Goal: Task Accomplishment & Management: Manage account settings

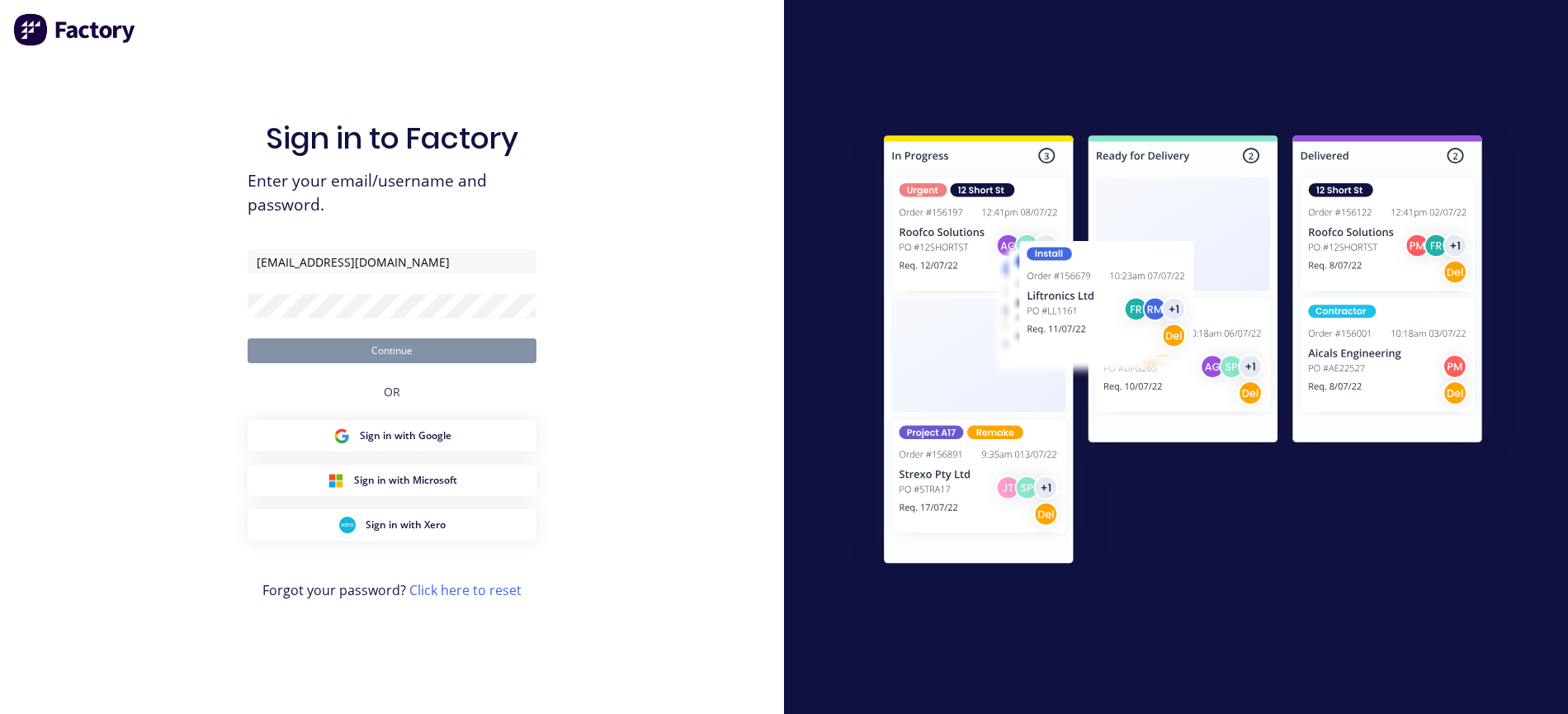
type input "[EMAIL_ADDRESS][DOMAIN_NAME]"
click at [411, 344] on button "Continue" at bounding box center [392, 350] width 289 height 25
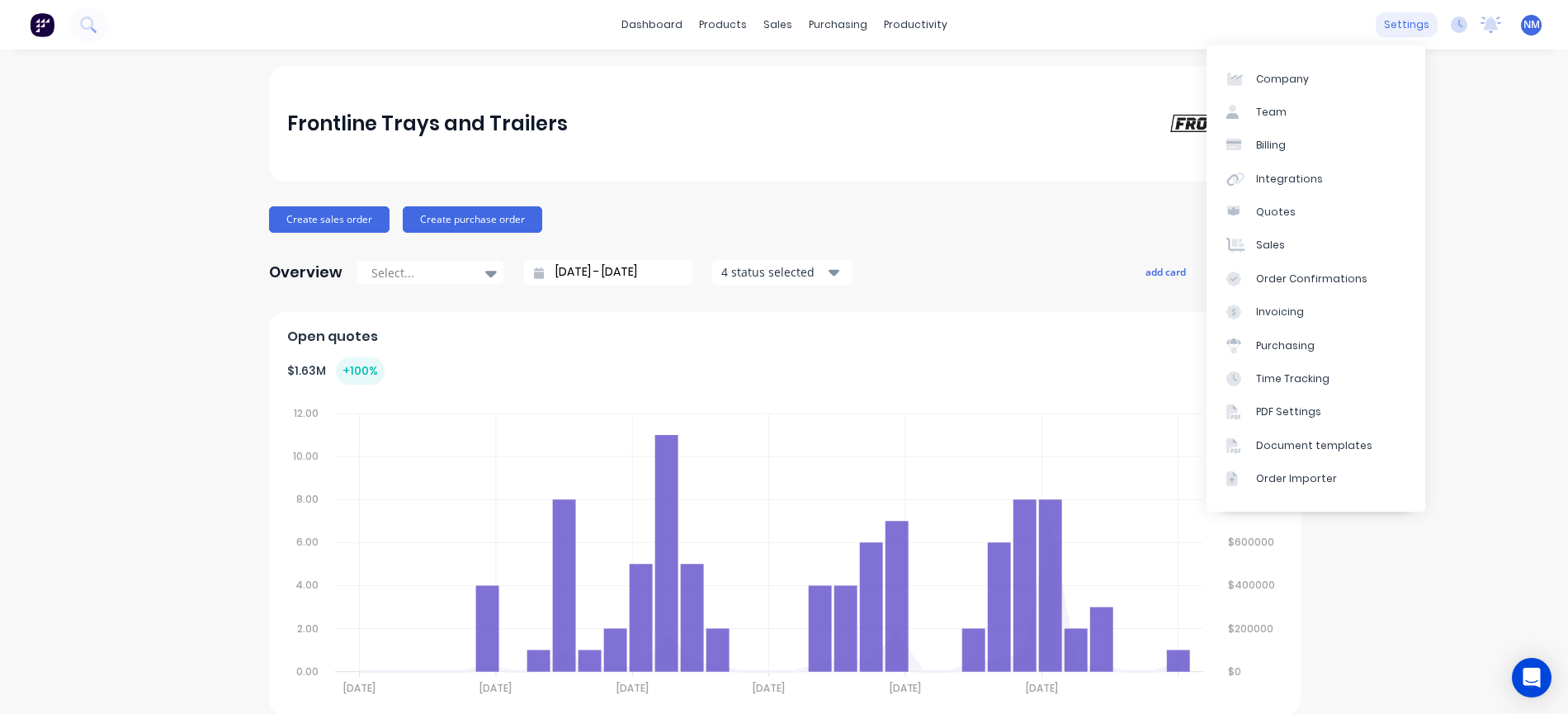
click at [1398, 29] on div "settings" at bounding box center [1407, 24] width 62 height 25
click at [1301, 105] on link "Team" at bounding box center [1316, 112] width 219 height 33
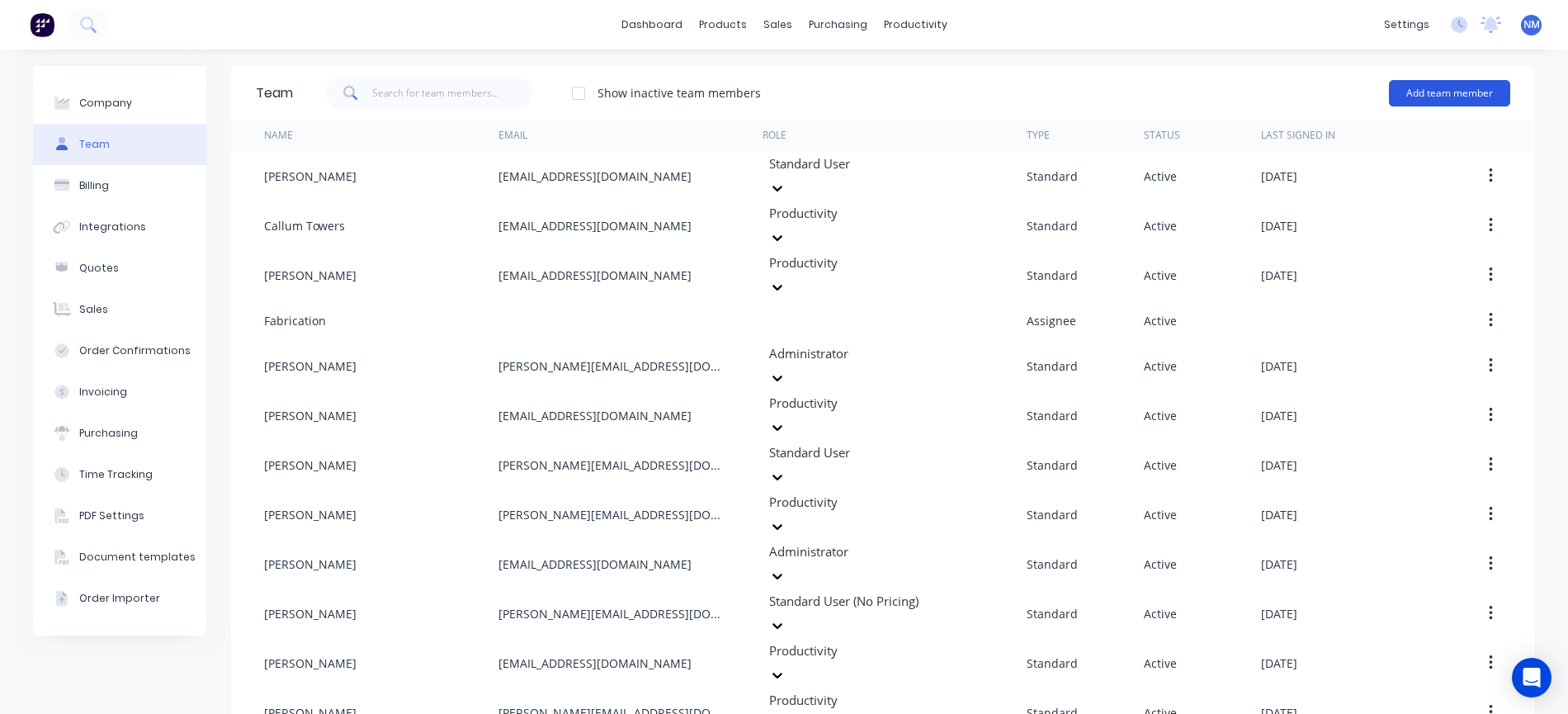
click at [1458, 89] on button "Add team member" at bounding box center [1449, 93] width 121 height 27
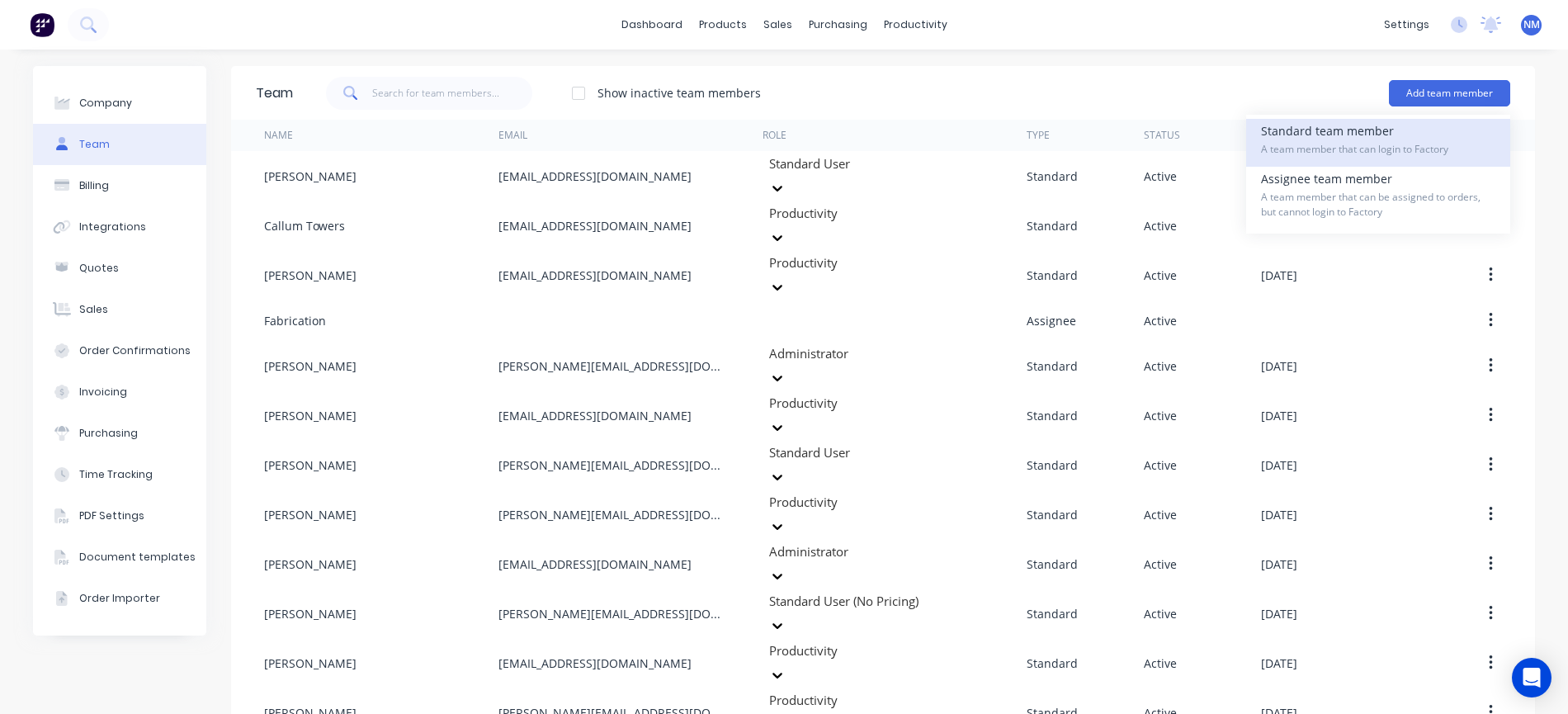
click at [1400, 153] on span "A team member that can login to Factory" at bounding box center [1379, 149] width 234 height 15
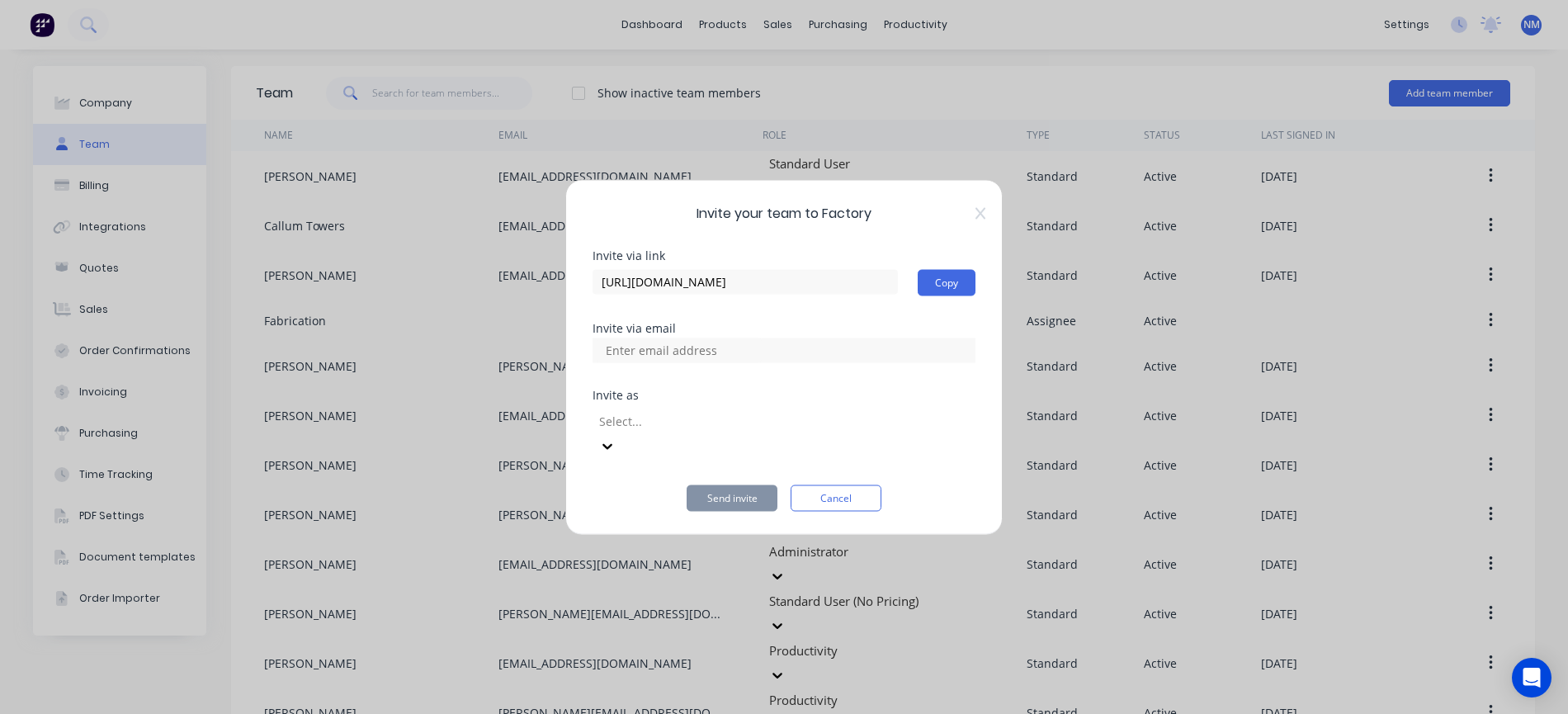
click at [645, 362] on input at bounding box center [679, 349] width 165 height 25
type input "[EMAIL_ADDRESS][DOMAIN_NAME]"
click at [836, 431] on div at bounding box center [716, 422] width 238 height 21
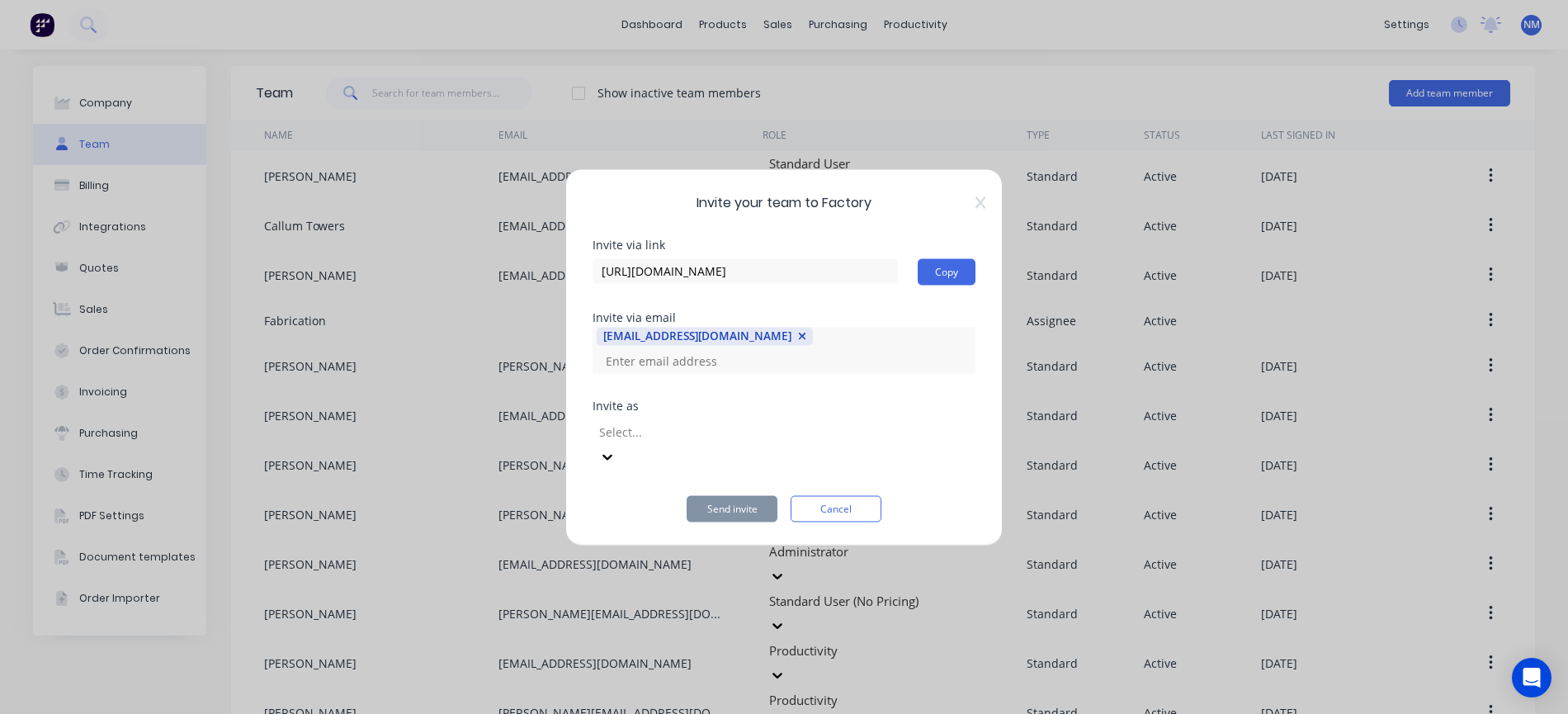
click at [615, 448] on icon at bounding box center [607, 456] width 16 height 16
click at [734, 495] on button "Send invite" at bounding box center [732, 508] width 91 height 27
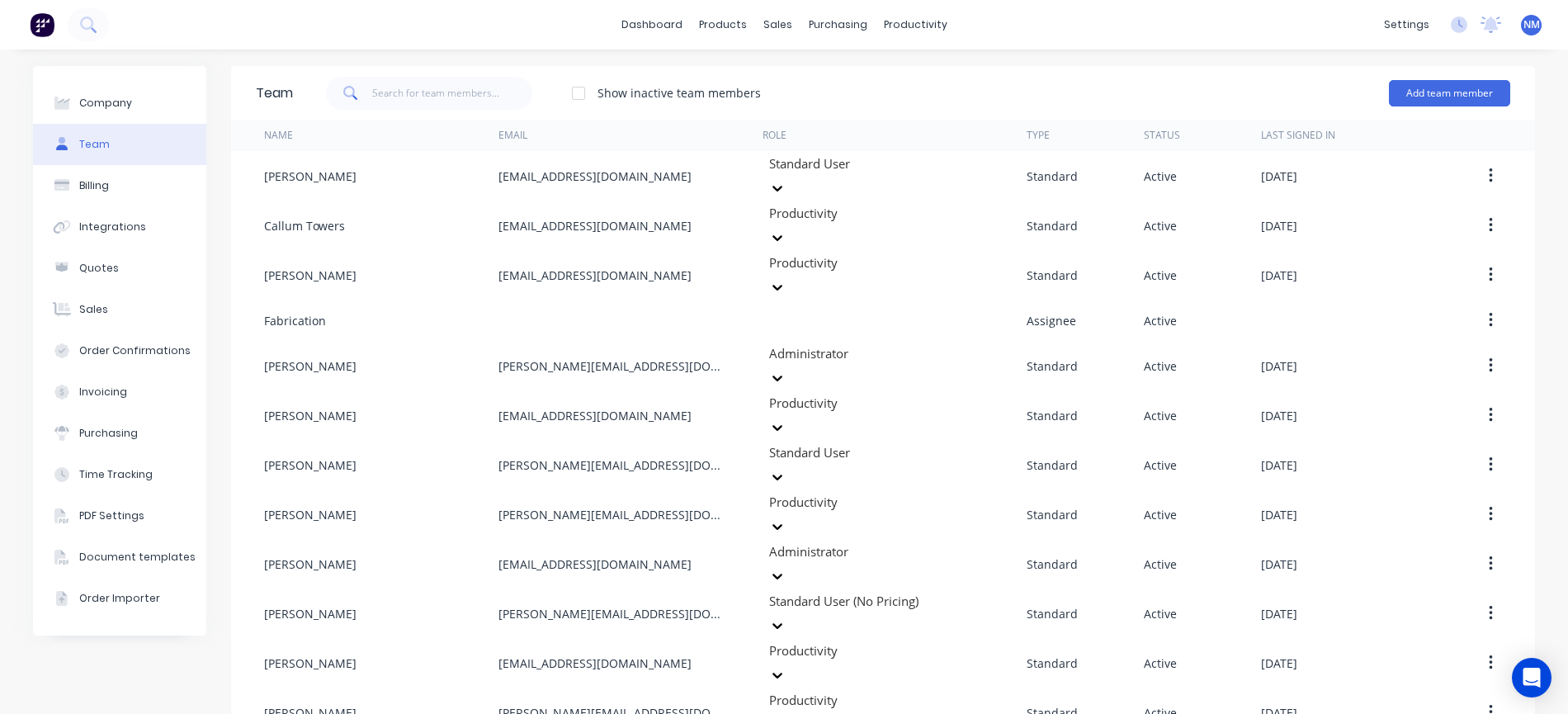
click at [1523, 29] on span "NM" at bounding box center [1531, 24] width 16 height 15
click at [1408, 212] on button "Sign out" at bounding box center [1431, 207] width 219 height 33
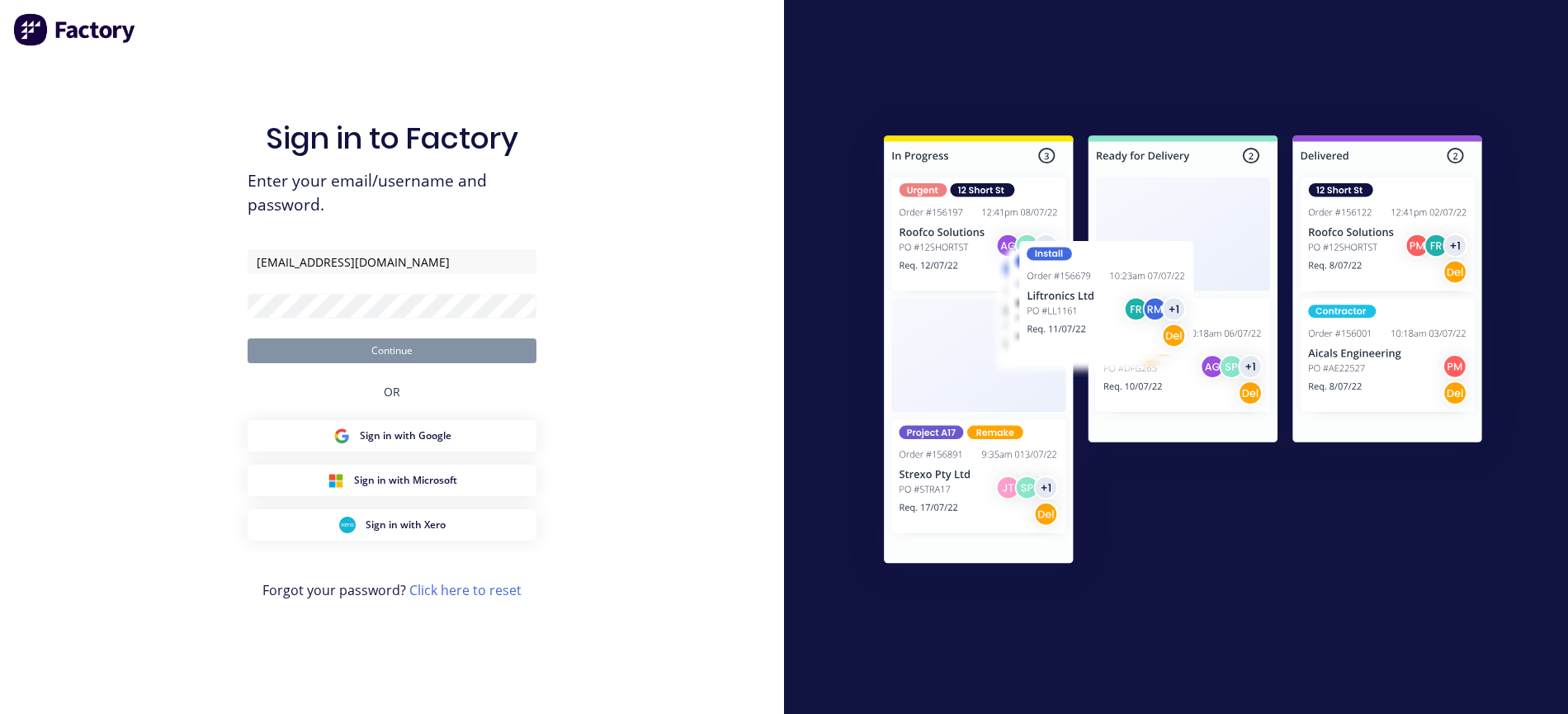
type input "[EMAIL_ADDRESS][DOMAIN_NAME]"
click at [372, 352] on button "Continue" at bounding box center [392, 350] width 289 height 25
